Goal: Task Accomplishment & Management: Use online tool/utility

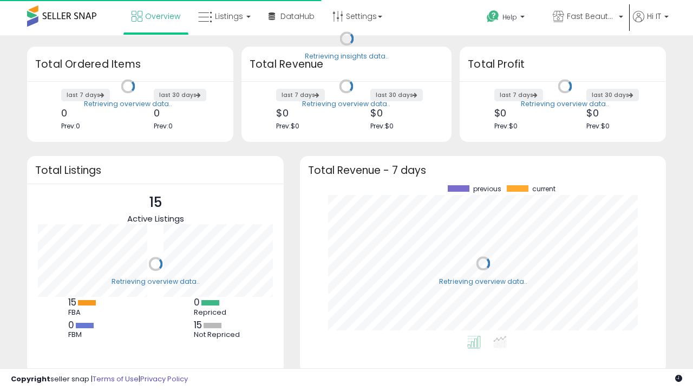
scroll to position [150, 344]
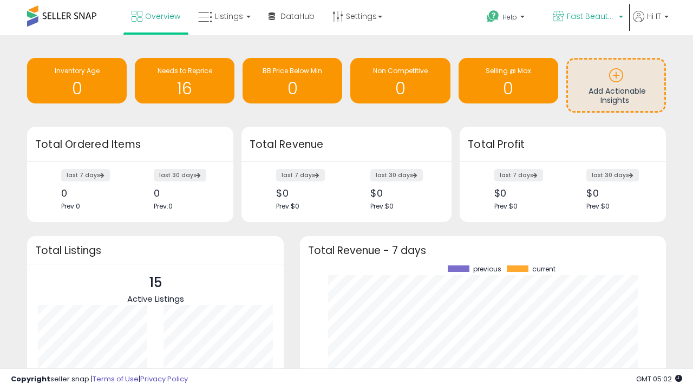
click at [586, 17] on span "Fast Beauty ([GEOGRAPHIC_DATA])" at bounding box center [590, 16] width 49 height 11
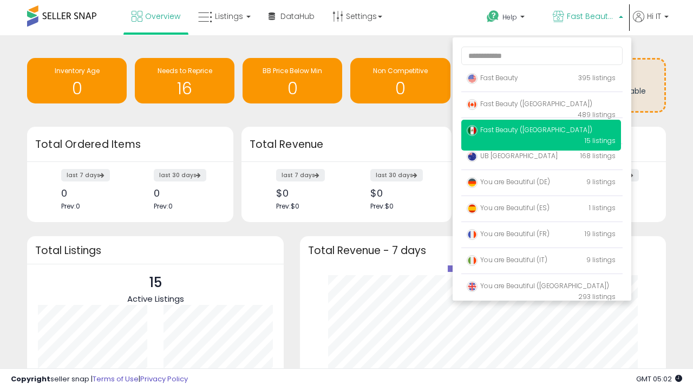
click at [540, 80] on p "Fast Beauty 395 listings" at bounding box center [541, 79] width 160 height 22
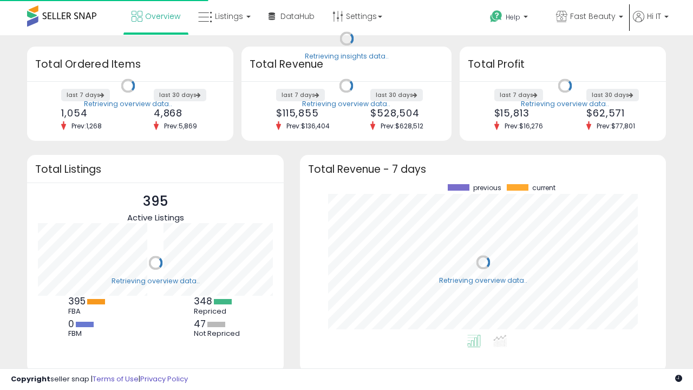
scroll to position [150, 344]
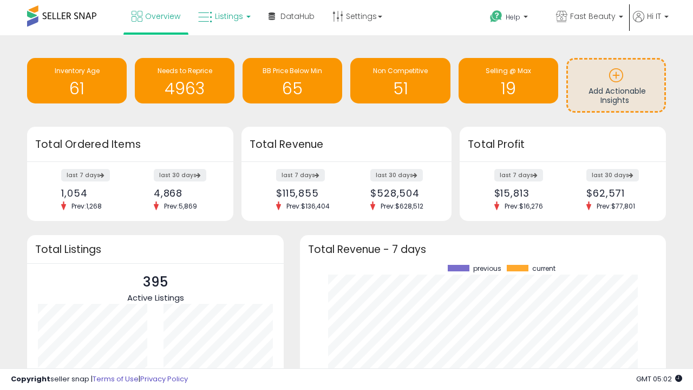
click at [223, 16] on span "Listings" at bounding box center [229, 16] width 28 height 11
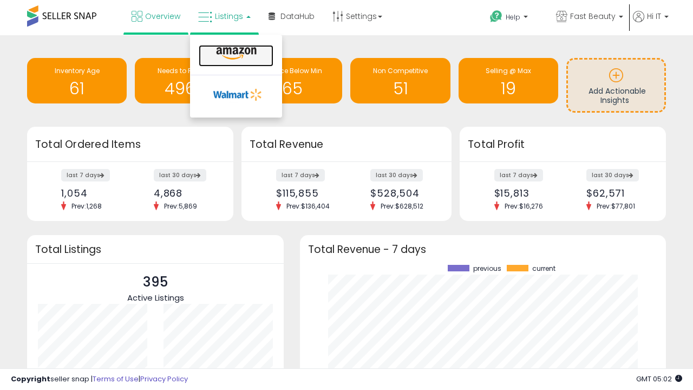
click at [235, 54] on icon at bounding box center [236, 54] width 47 height 14
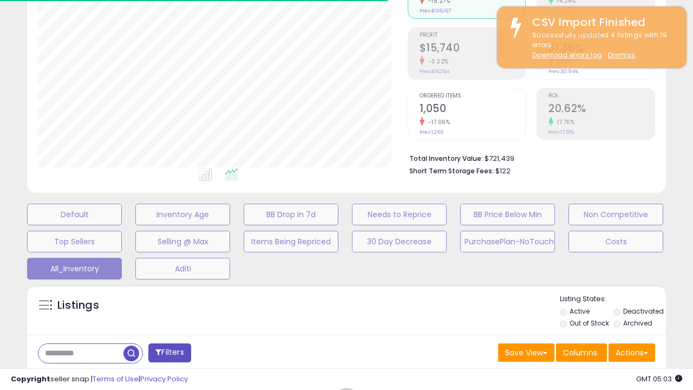
scroll to position [312, 0]
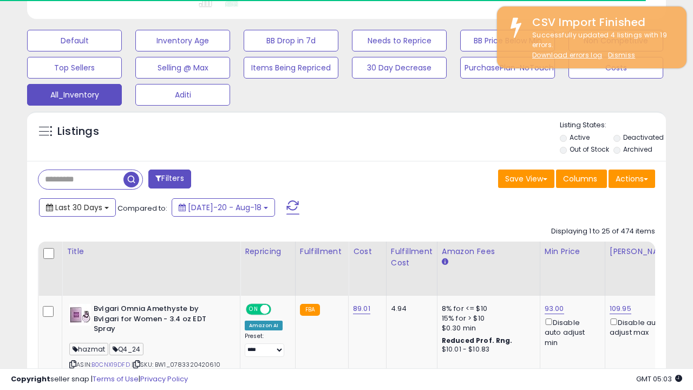
click at [69, 202] on span "Last 30 Days" at bounding box center [78, 207] width 47 height 11
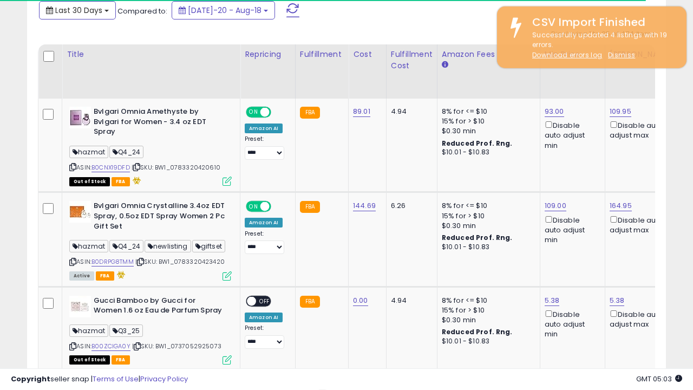
scroll to position [0, 8]
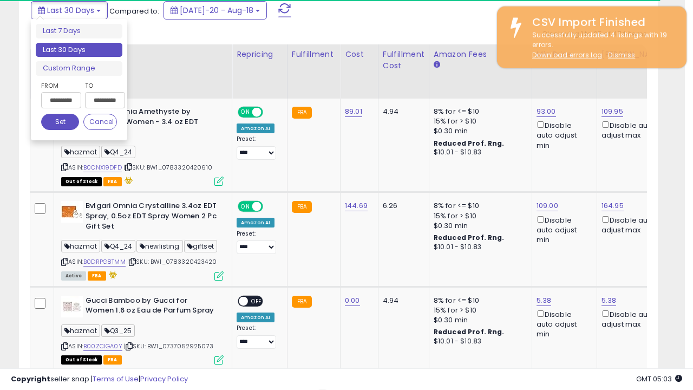
click at [79, 50] on li "Last 30 Days" at bounding box center [79, 50] width 87 height 15
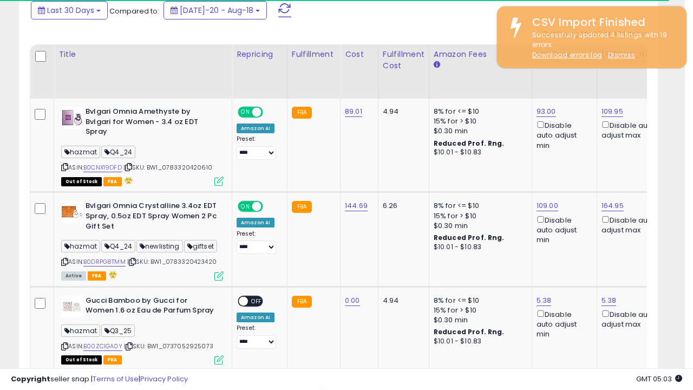
scroll to position [294, 0]
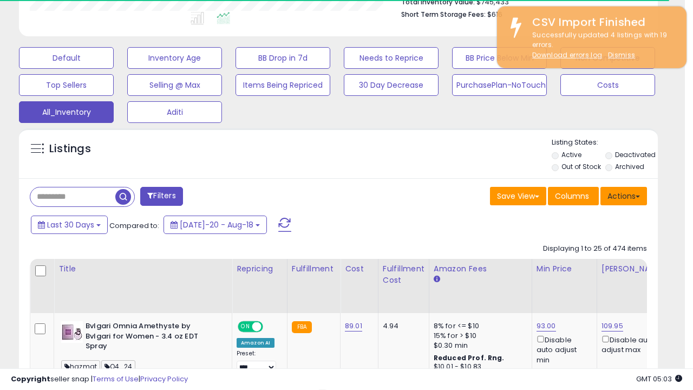
click at [623, 195] on button "Actions" at bounding box center [623, 196] width 47 height 18
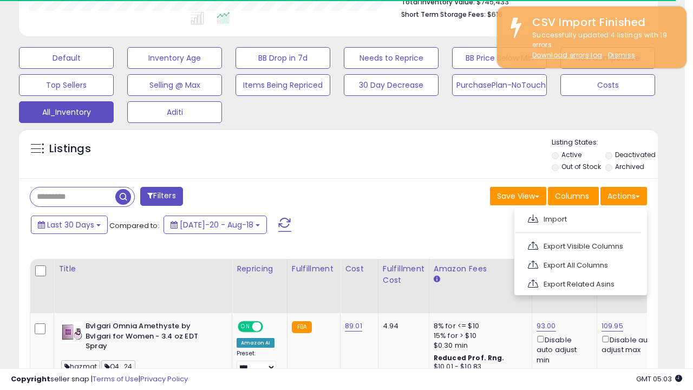
click at [579, 263] on link "Export All Columns" at bounding box center [579, 264] width 118 height 17
